Goal: Check status: Check status

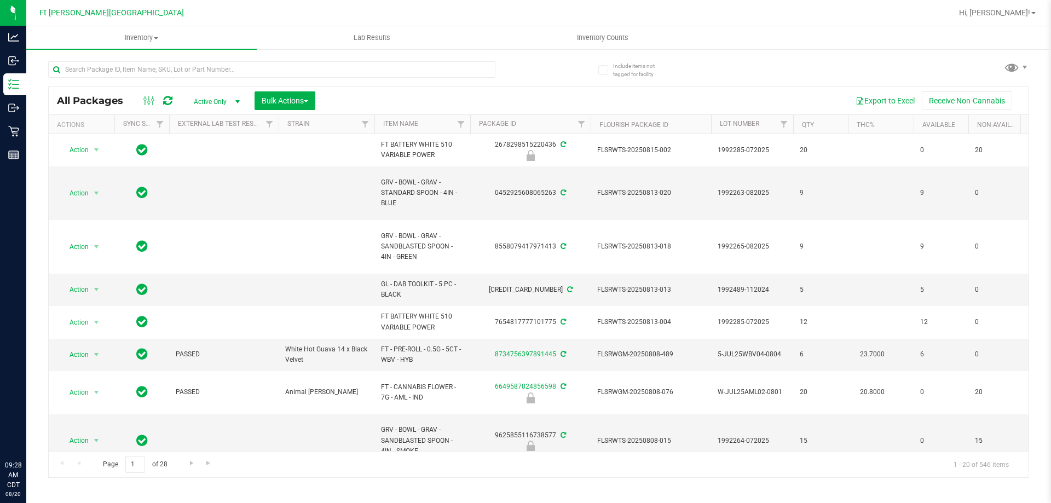
click at [214, 68] on input "text" at bounding box center [271, 69] width 447 height 16
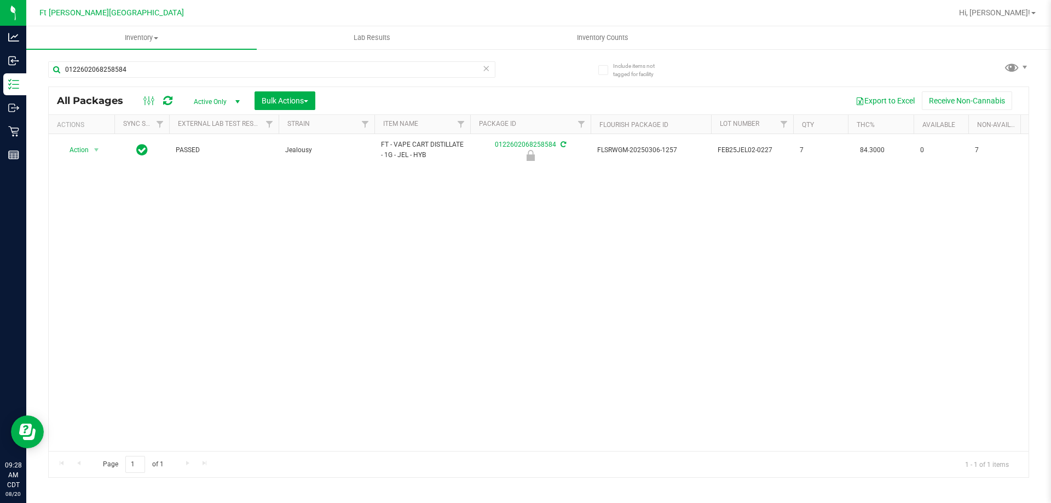
type input "0122602068258584"
click at [281, 194] on div "Action Action Edit attributes Global inventory Locate package Package audit log…" at bounding box center [538, 292] width 979 height 317
click at [489, 72] on icon at bounding box center [486, 67] width 8 height 13
